Goal: Task Accomplishment & Management: Use online tool/utility

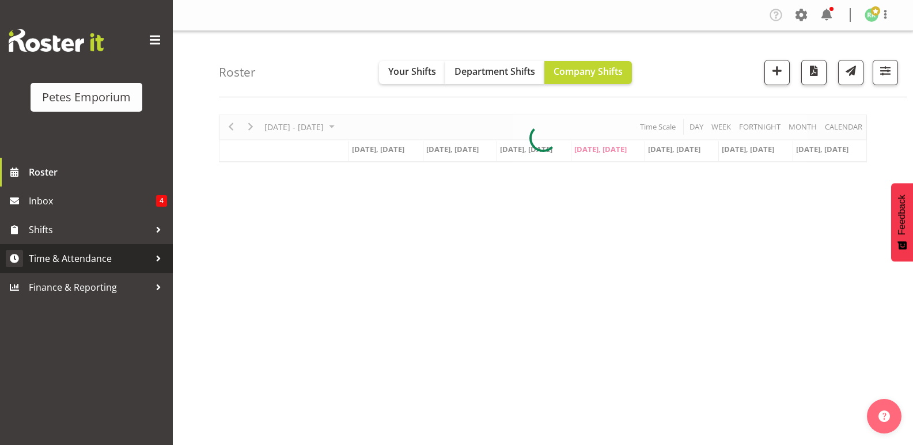
click at [97, 263] on span "Time & Attendance" at bounding box center [89, 258] width 121 height 17
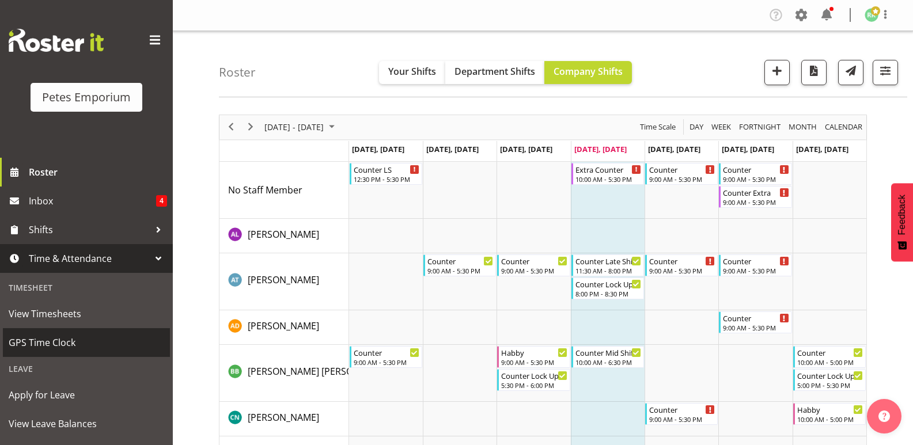
click at [61, 341] on span "GPS Time Clock" at bounding box center [87, 342] width 156 height 17
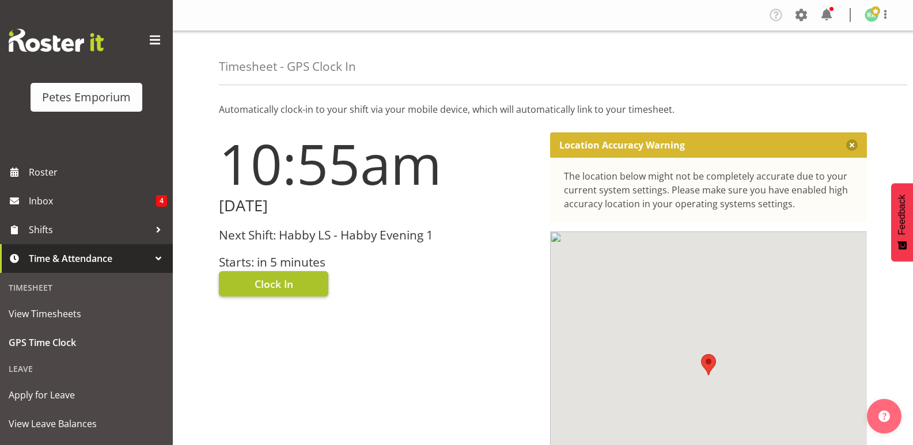
click at [249, 293] on button "Clock In" at bounding box center [273, 283] width 109 height 25
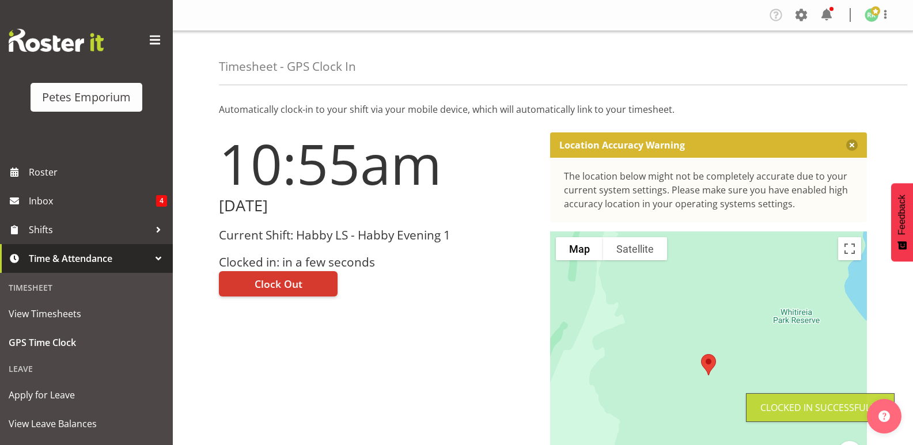
click at [876, 17] on img at bounding box center [872, 15] width 14 height 14
click at [825, 58] on link "Log Out" at bounding box center [837, 60] width 111 height 21
